Goal: Use online tool/utility: Use online tool/utility

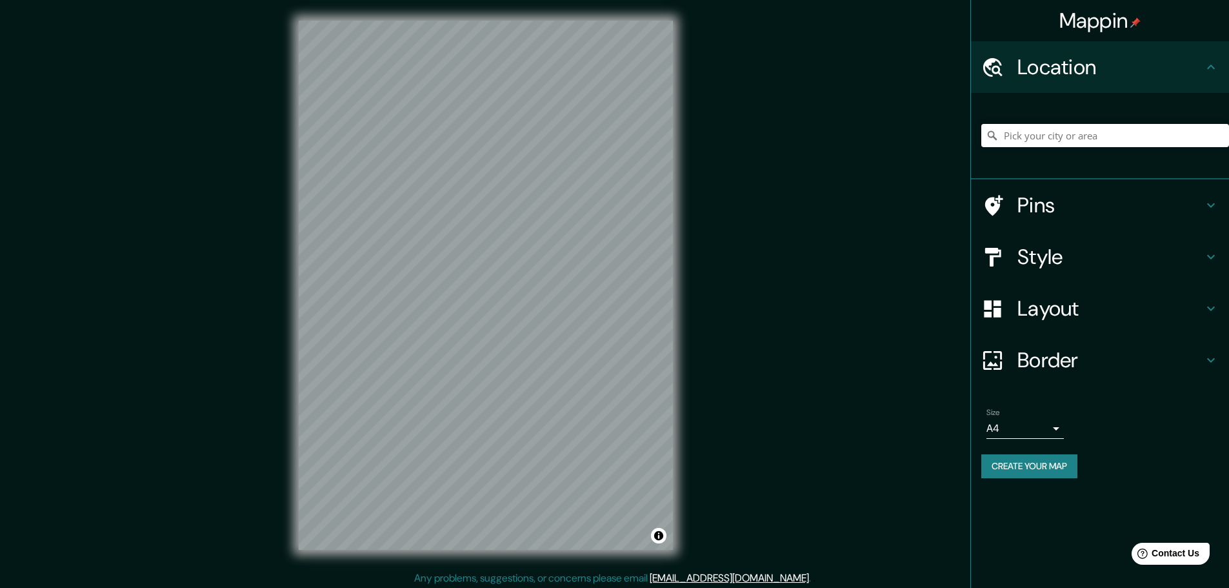
click at [1047, 139] on input "Pick your city or area" at bounding box center [1105, 135] width 248 height 23
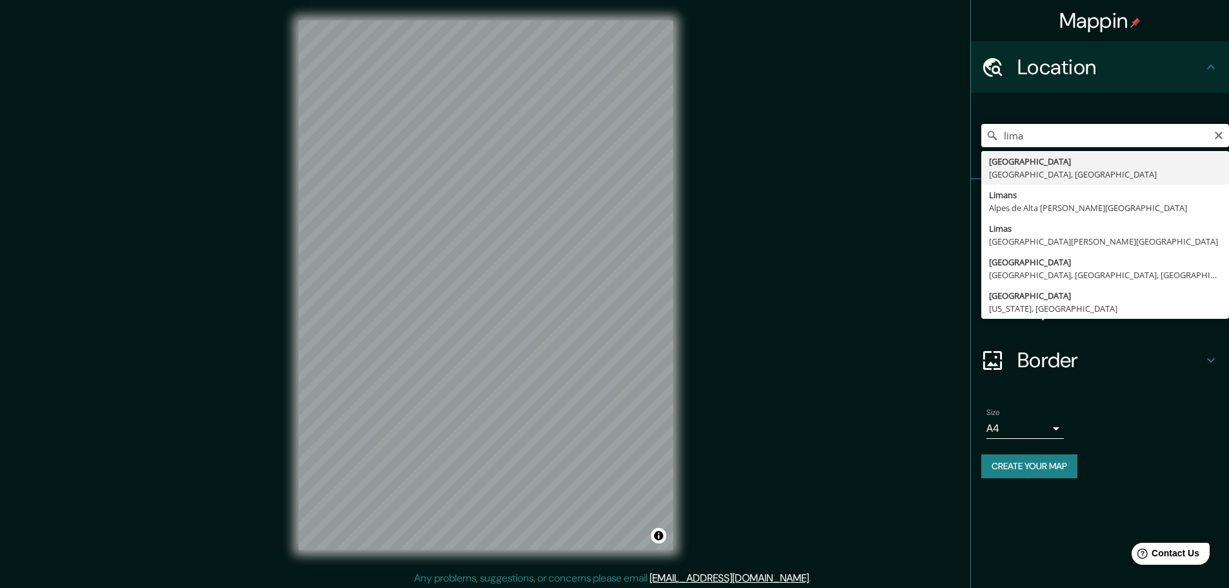
type input "[GEOGRAPHIC_DATA], [GEOGRAPHIC_DATA], [GEOGRAPHIC_DATA]"
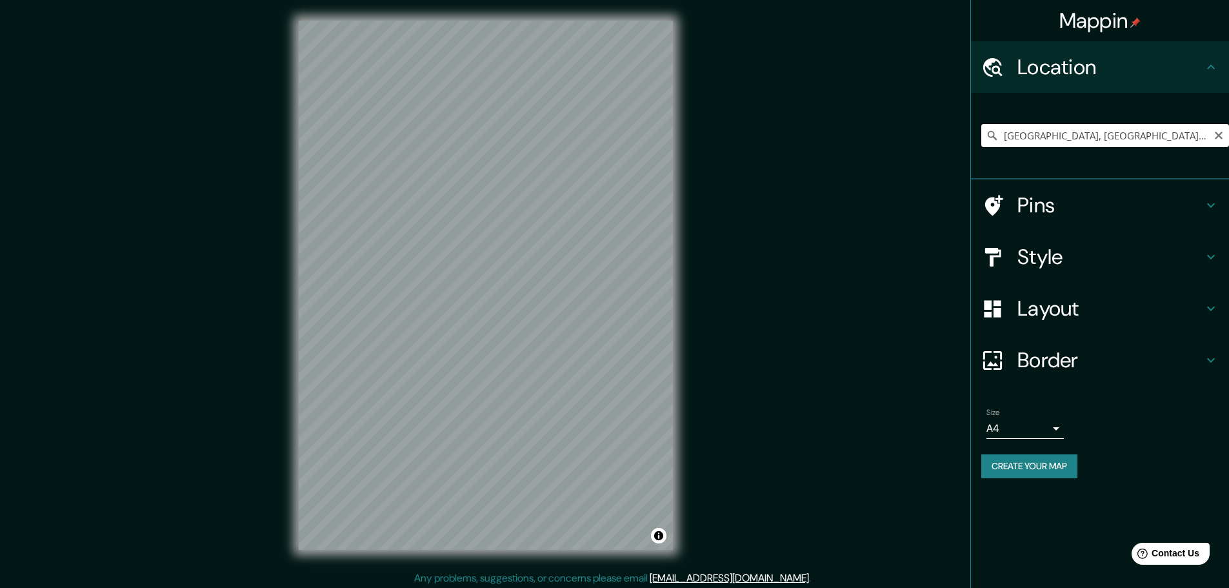
click at [1056, 139] on input "[GEOGRAPHIC_DATA], [GEOGRAPHIC_DATA], [GEOGRAPHIC_DATA]" at bounding box center [1105, 135] width 248 height 23
drag, startPoint x: 1222, startPoint y: 132, endPoint x: 1158, endPoint y: 126, distance: 64.1
click at [1206, 132] on div "[GEOGRAPHIC_DATA], [GEOGRAPHIC_DATA], [GEOGRAPHIC_DATA]" at bounding box center [1105, 135] width 248 height 23
drag, startPoint x: 1215, startPoint y: 144, endPoint x: 1214, endPoint y: 130, distance: 14.9
click at [1216, 139] on div "[GEOGRAPHIC_DATA], [GEOGRAPHIC_DATA], [GEOGRAPHIC_DATA]" at bounding box center [1105, 135] width 248 height 23
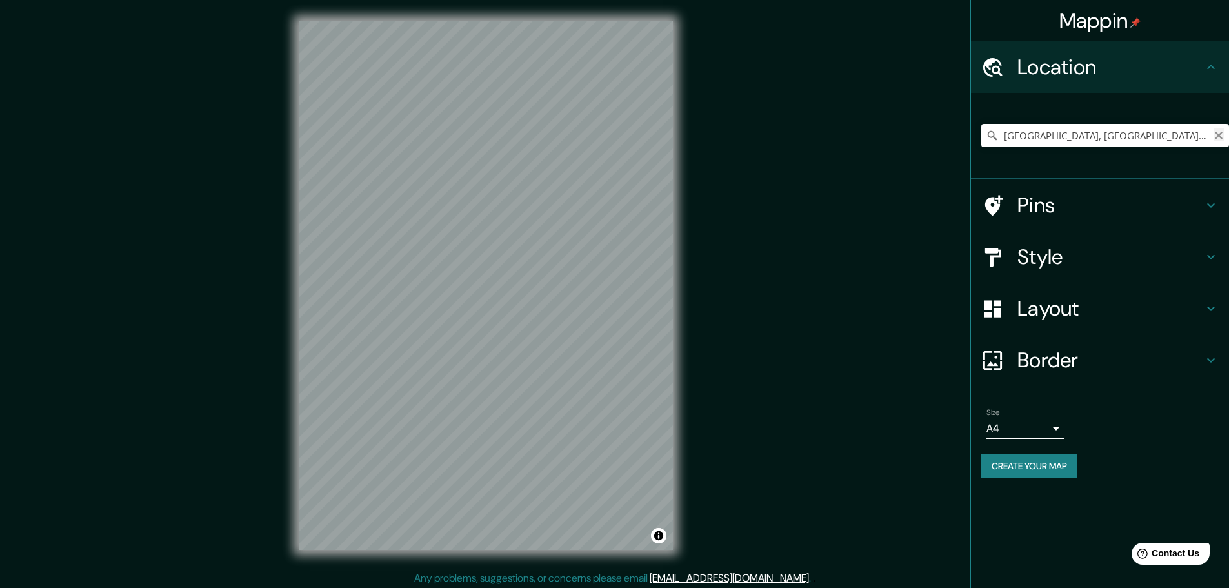
click at [1214, 130] on button "Clear" at bounding box center [1218, 134] width 10 height 12
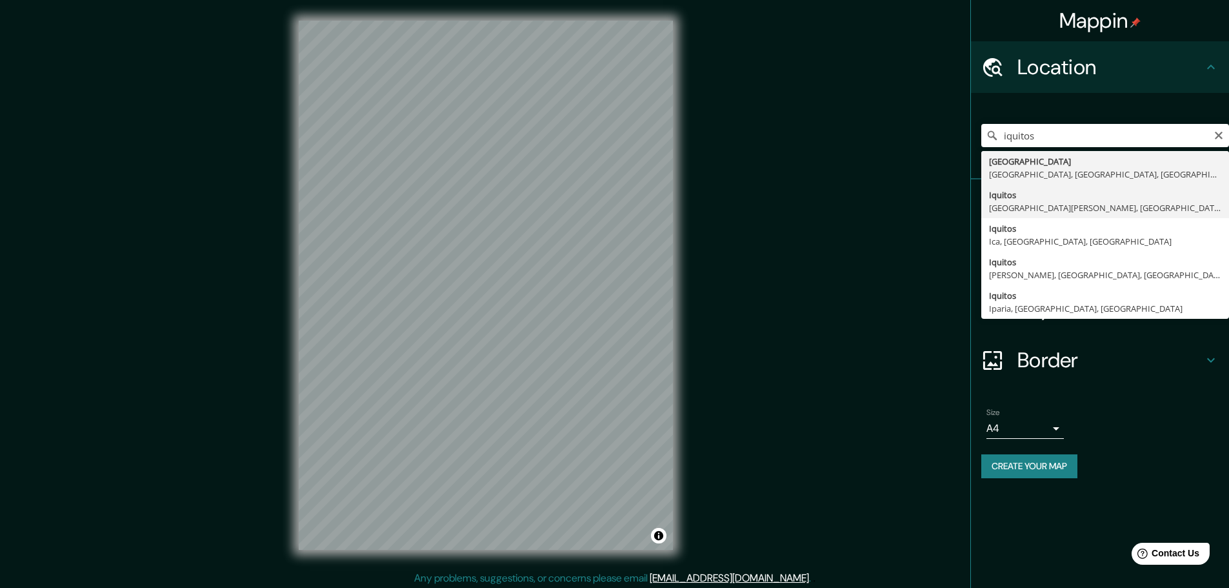
type input "Iquitos, [GEOGRAPHIC_DATA][PERSON_NAME], [GEOGRAPHIC_DATA]"
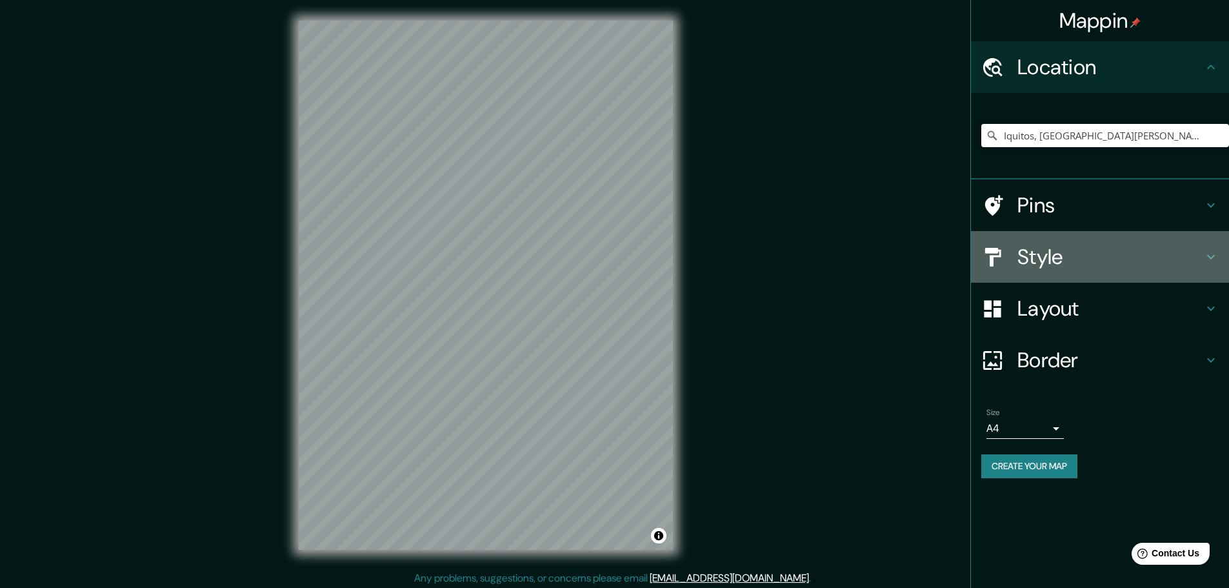
click at [1071, 253] on h4 "Style" at bounding box center [1110, 257] width 186 height 26
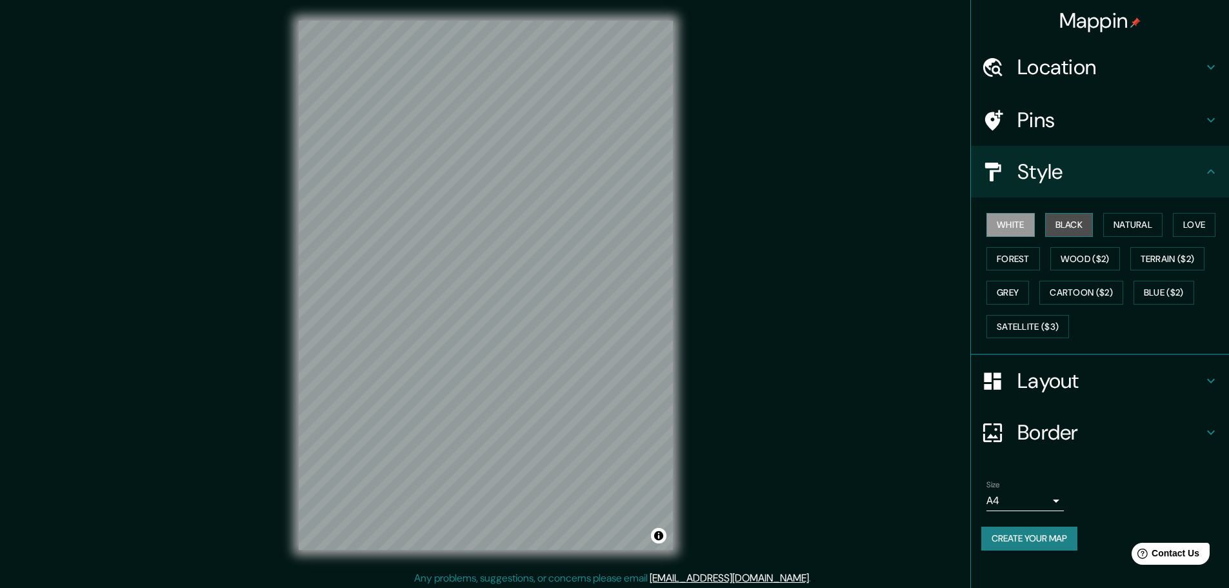
click at [1069, 219] on button "Black" at bounding box center [1069, 225] width 48 height 24
click at [1125, 223] on button "Natural" at bounding box center [1132, 225] width 59 height 24
click at [1186, 223] on button "Love" at bounding box center [1193, 225] width 43 height 24
click at [1044, 257] on div "White Black Natural Love Forest Wood ($2) Terrain ($2) Grey Cartoon ($2) Blue (…" at bounding box center [1105, 275] width 248 height 135
click at [1012, 259] on button "Forest" at bounding box center [1013, 259] width 54 height 24
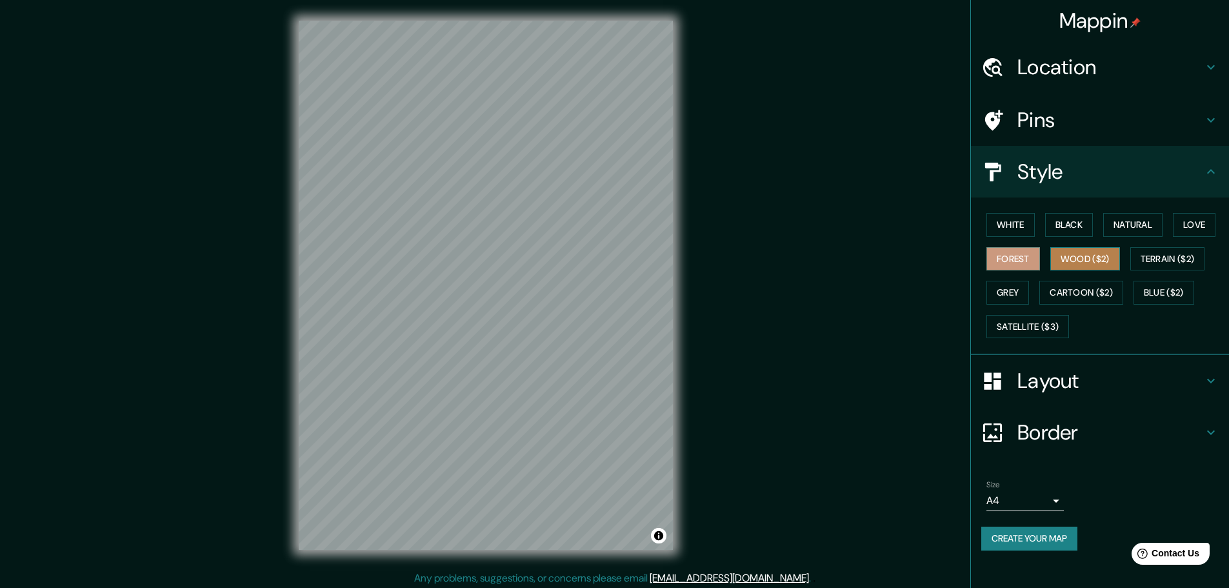
click at [1079, 252] on button "Wood ($2)" at bounding box center [1085, 259] width 70 height 24
click at [1171, 264] on button "Terrain ($2)" at bounding box center [1167, 259] width 75 height 24
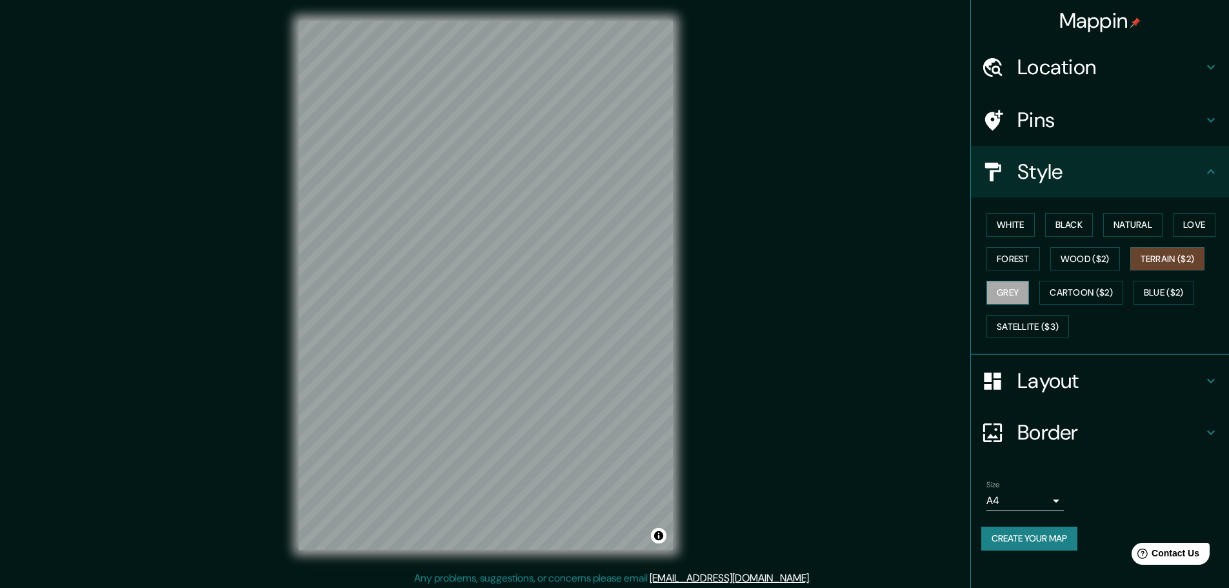
click at [1013, 285] on button "Grey" at bounding box center [1007, 293] width 43 height 24
click at [1072, 285] on button "Cartoon ($2)" at bounding box center [1081, 293] width 84 height 24
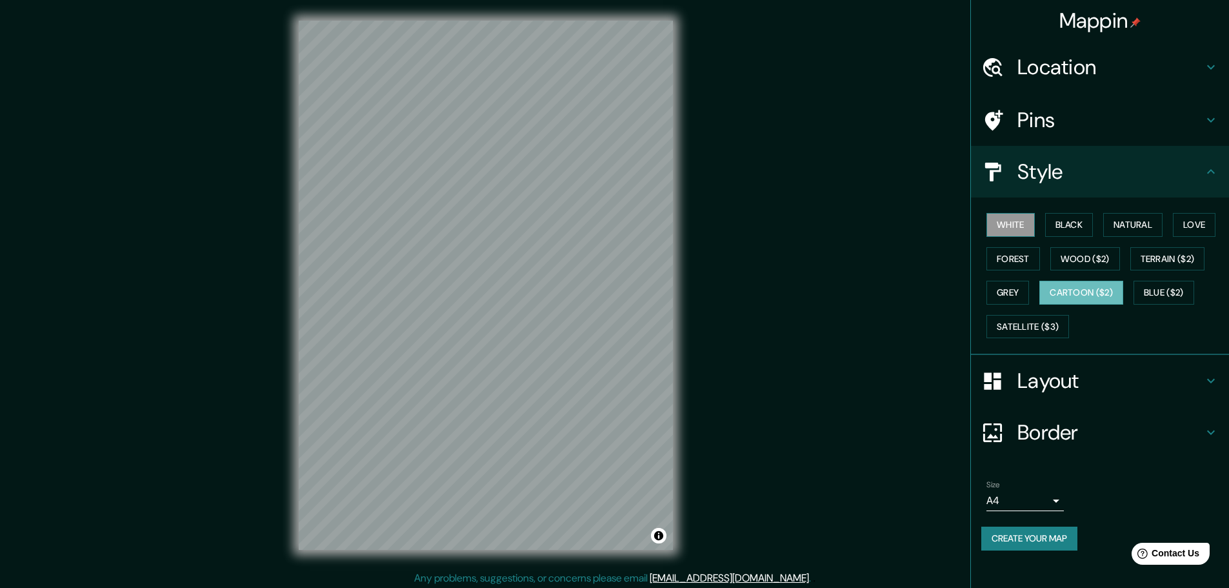
click at [1015, 215] on button "White" at bounding box center [1010, 225] width 48 height 24
click at [1155, 290] on button "Blue ($2)" at bounding box center [1163, 293] width 61 height 24
